Goal: Navigation & Orientation: Find specific page/section

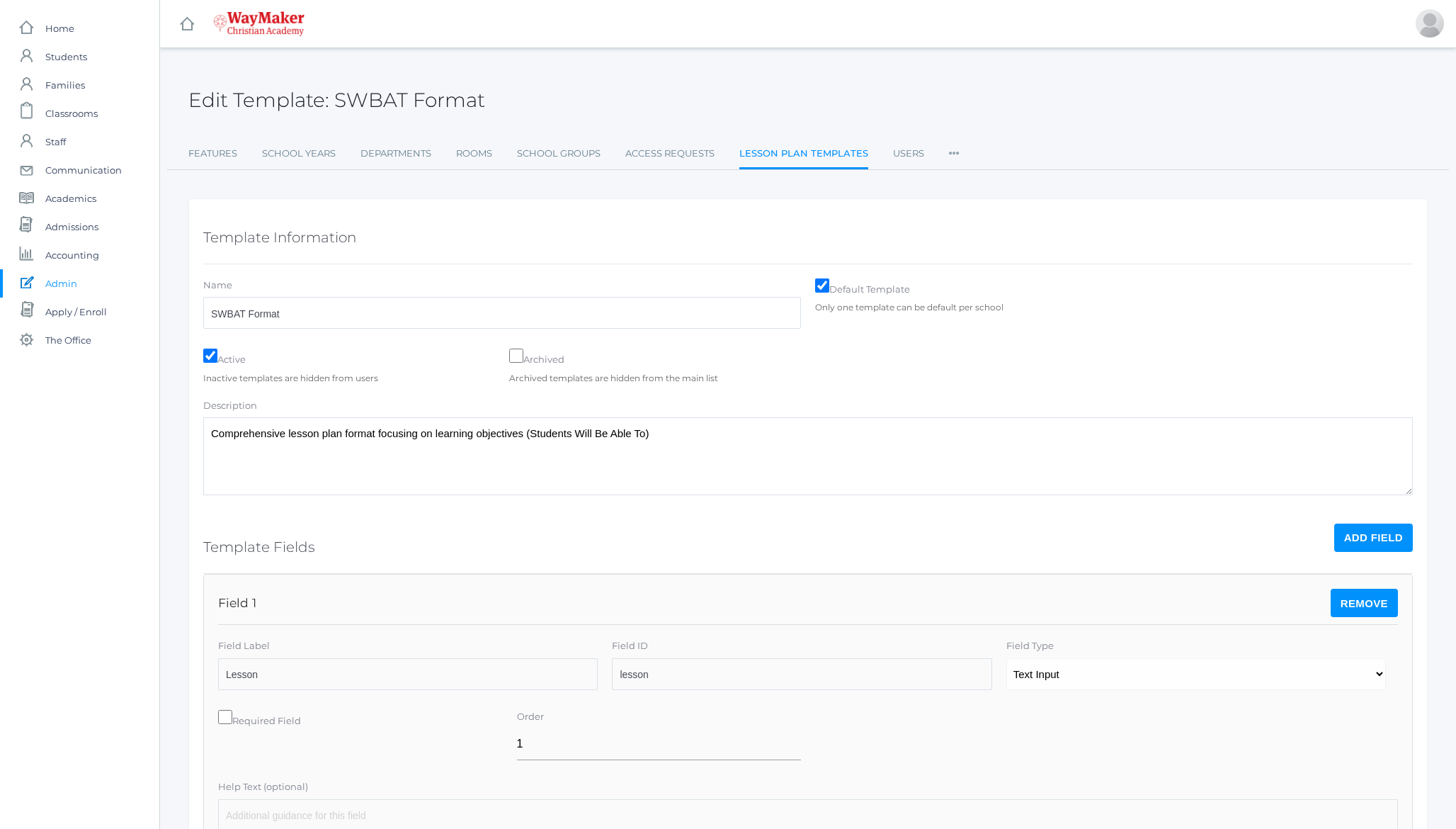
scroll to position [1526, 0]
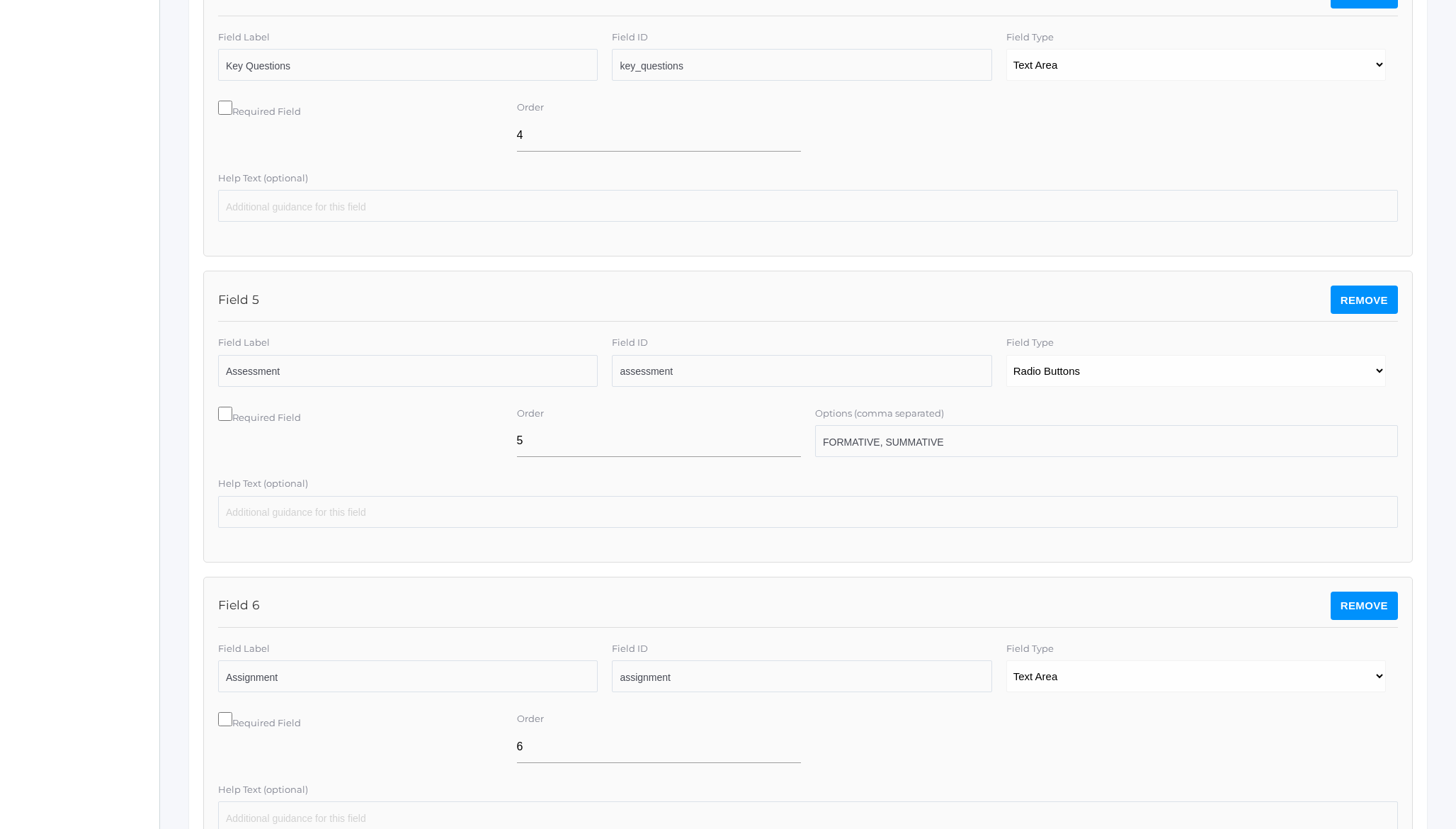
click at [178, 289] on div "Edit Template: SWBAT Format Features School Years Departments Rooms School Grou…" at bounding box center [807, 202] width 1296 height 3325
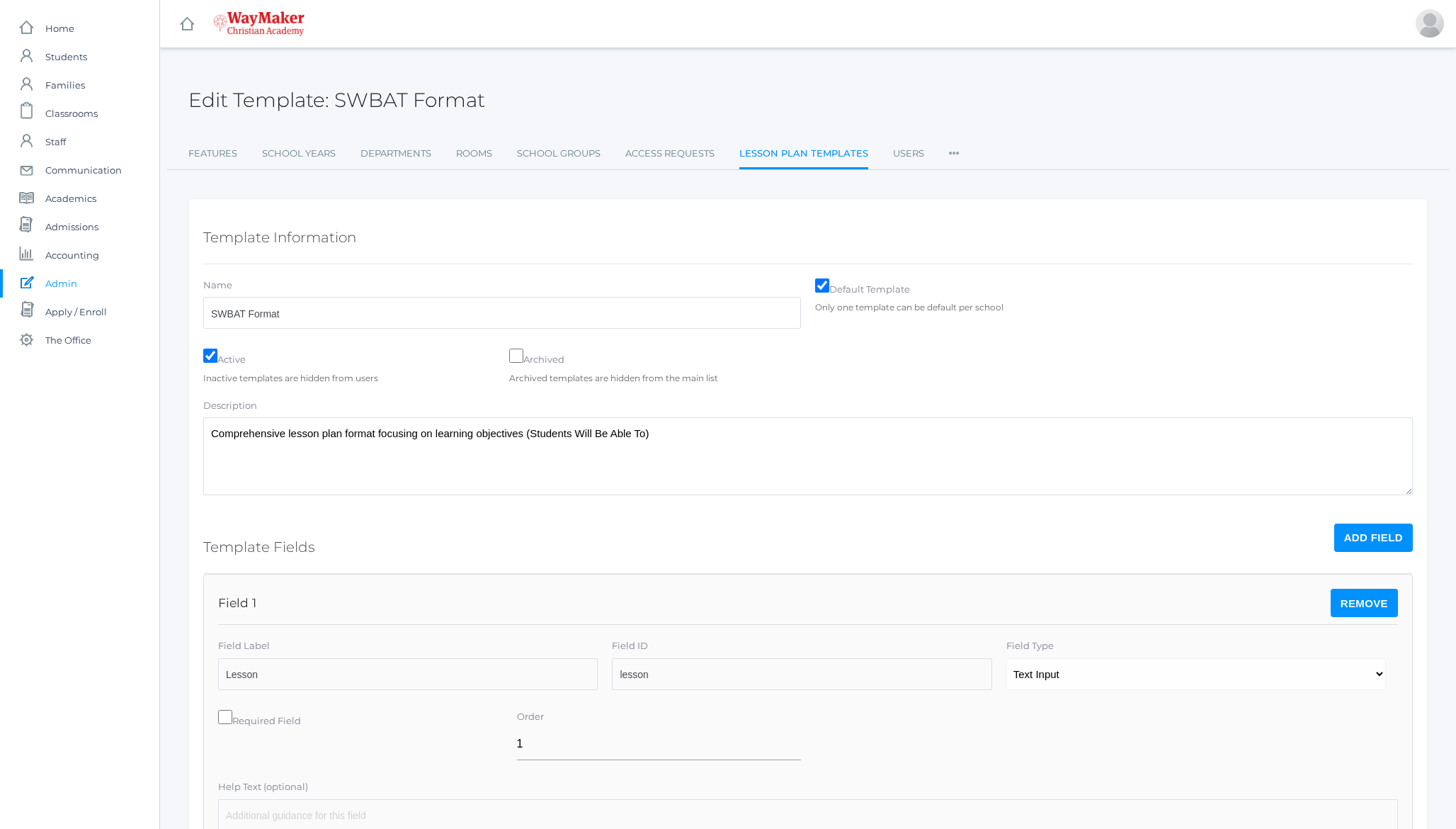
click at [206, 100] on h2 "Edit Template: SWBAT Format" at bounding box center [337, 100] width 297 height 22
click at [826, 160] on link "Lesson Plan Templates" at bounding box center [804, 154] width 129 height 31
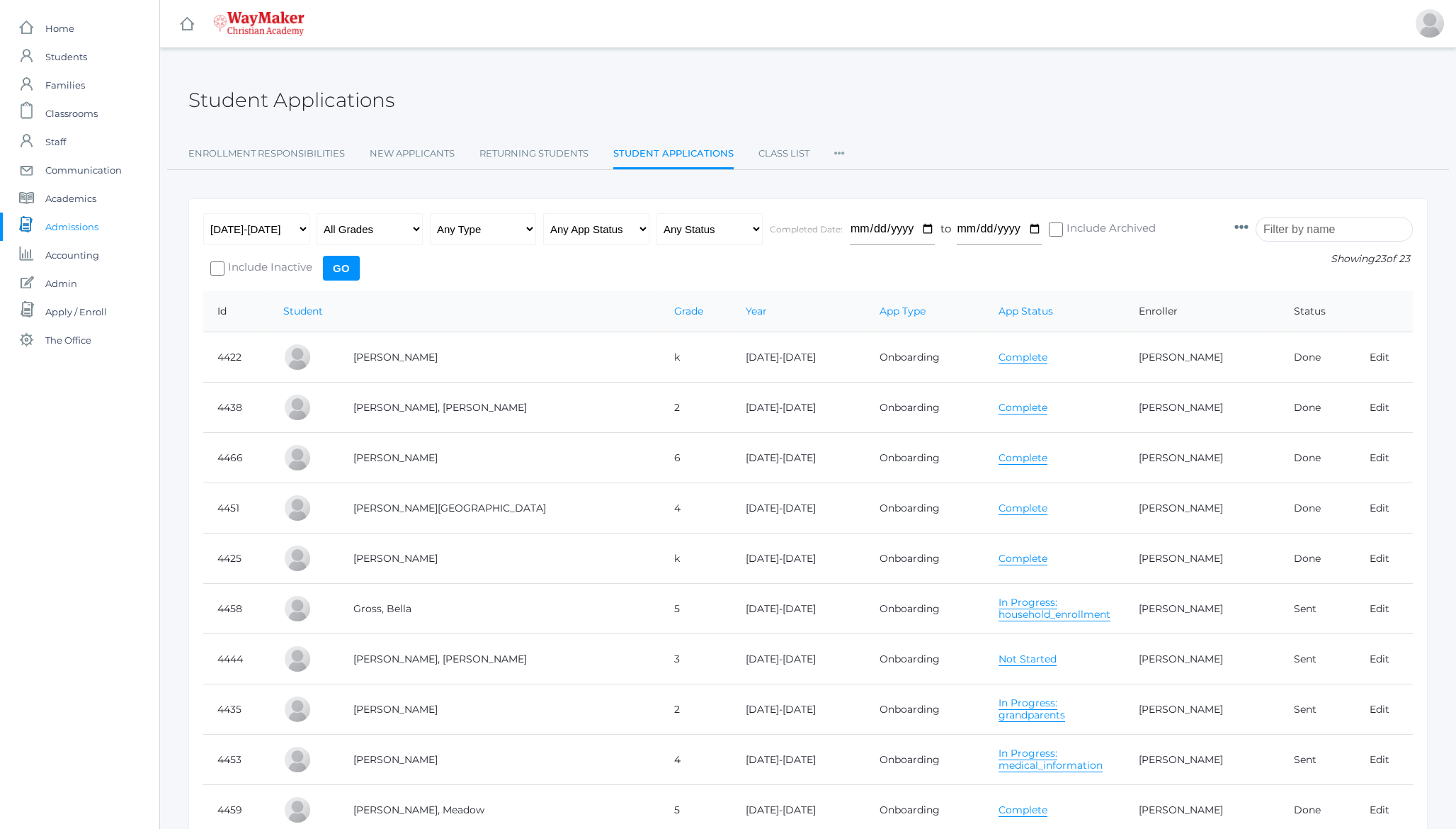
click at [999, 355] on link "Complete" at bounding box center [1023, 357] width 49 height 14
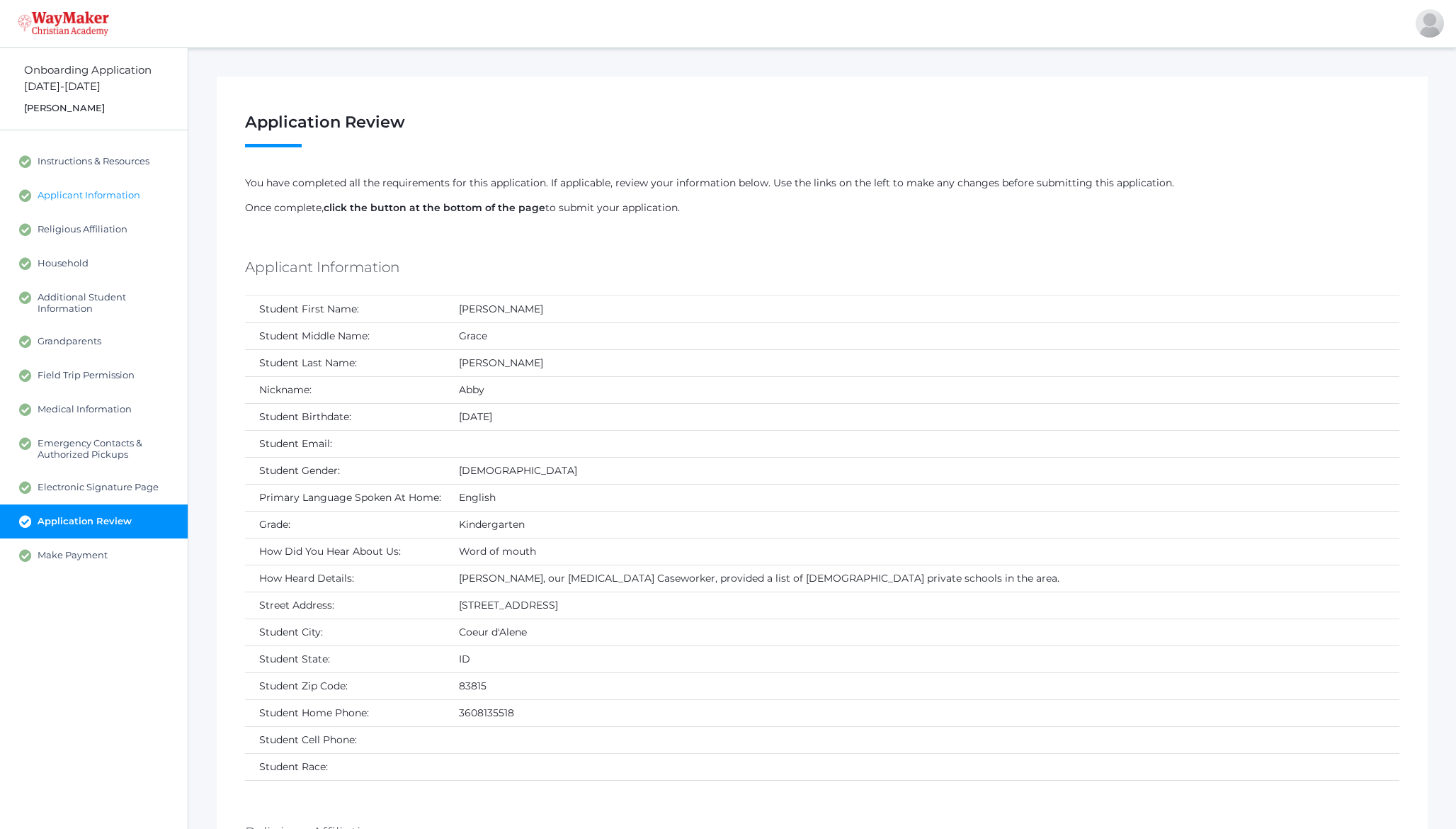
click at [81, 196] on span "Applicant Information" at bounding box center [88, 196] width 103 height 13
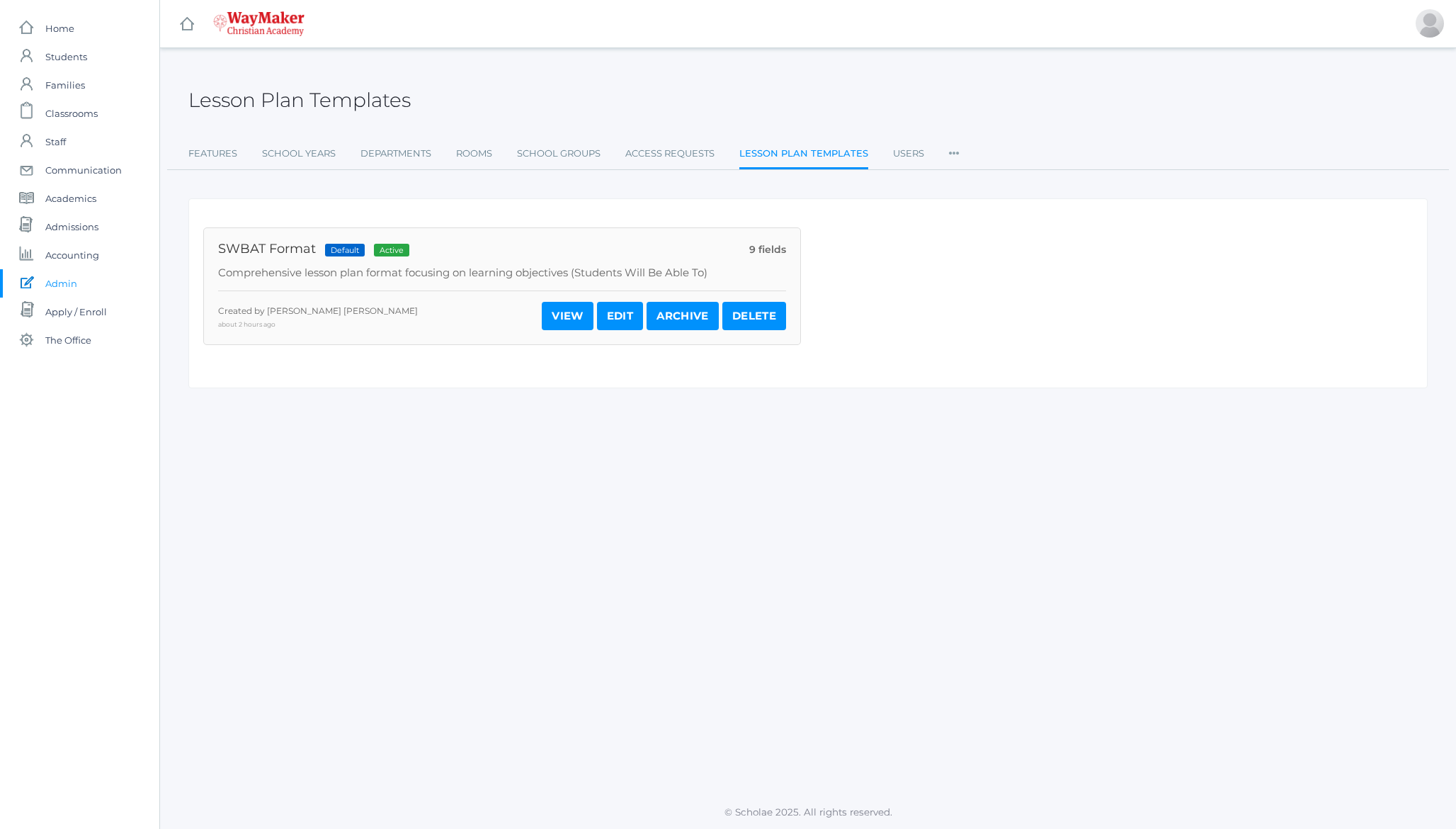
click at [338, 95] on h2 "Lesson Plan Templates" at bounding box center [300, 100] width 223 height 22
click at [232, 312] on div "Created by [PERSON_NAME] [PERSON_NAME] about 2 hours ago" at bounding box center [317, 317] width 200 height 25
drag, startPoint x: 232, startPoint y: 312, endPoint x: 341, endPoint y: 313, distance: 109.0
click at [341, 313] on div "Created by [PERSON_NAME] [PERSON_NAME] about 2 hours ago" at bounding box center [317, 317] width 200 height 25
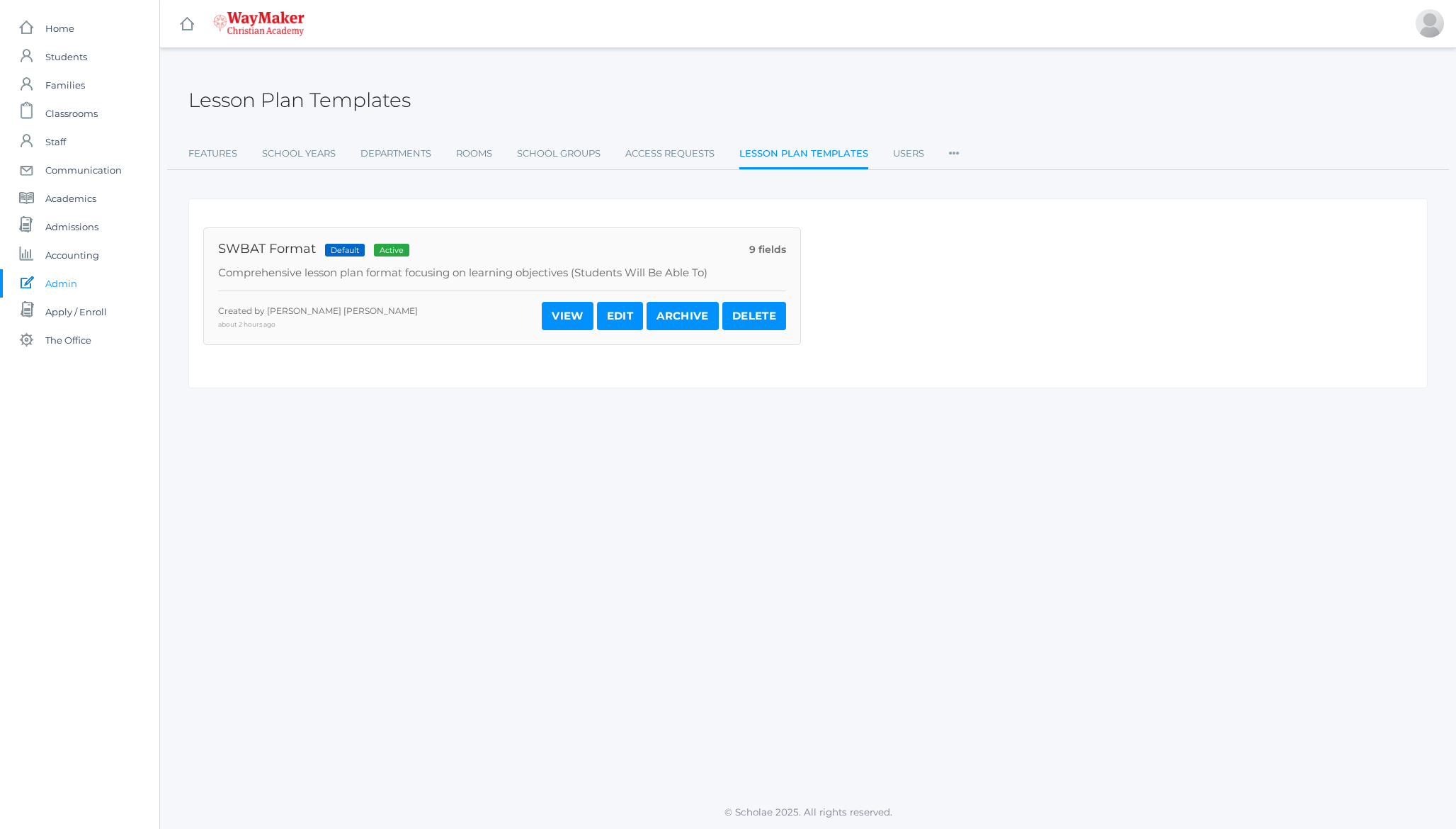
click at [230, 100] on h2 "Lesson Plan Templates" at bounding box center [300, 100] width 223 height 22
click at [218, 95] on h2 "Lesson Plan Templates" at bounding box center [300, 100] width 223 height 22
click at [202, 104] on h2 "Lesson Plan Templates" at bounding box center [300, 100] width 223 height 22
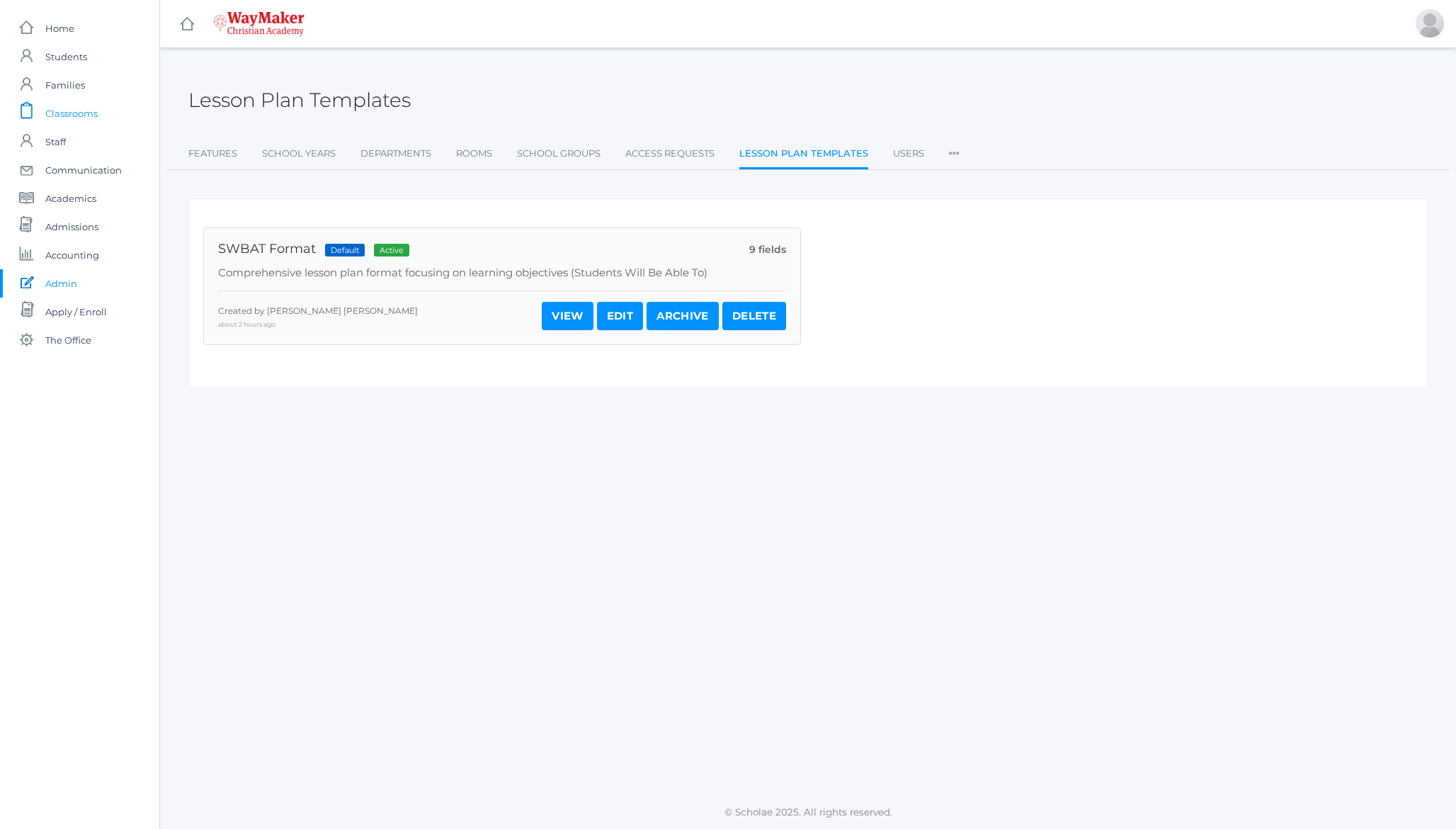
click at [83, 117] on span "Classrooms" at bounding box center [71, 113] width 52 height 29
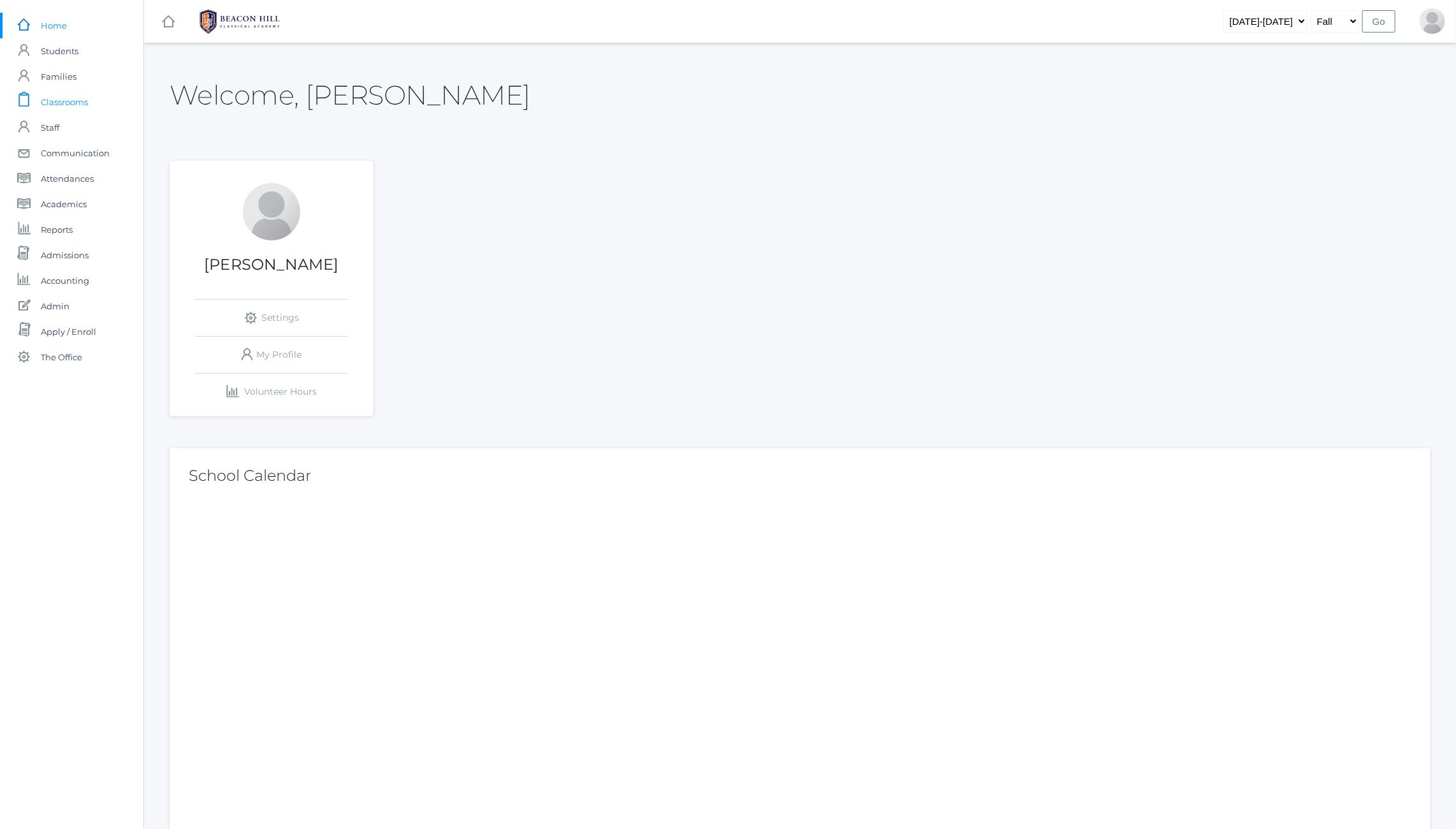
click at [73, 107] on span "Classrooms" at bounding box center [64, 102] width 47 height 26
